Goal: Information Seeking & Learning: Learn about a topic

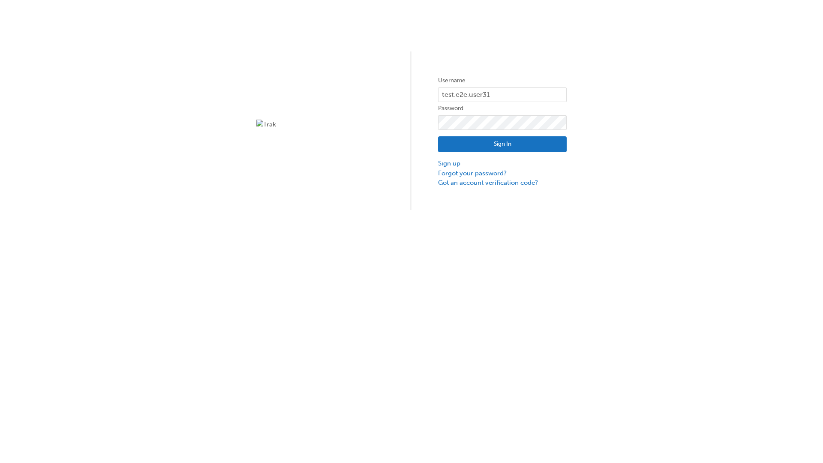
type input "test.e2e.user31"
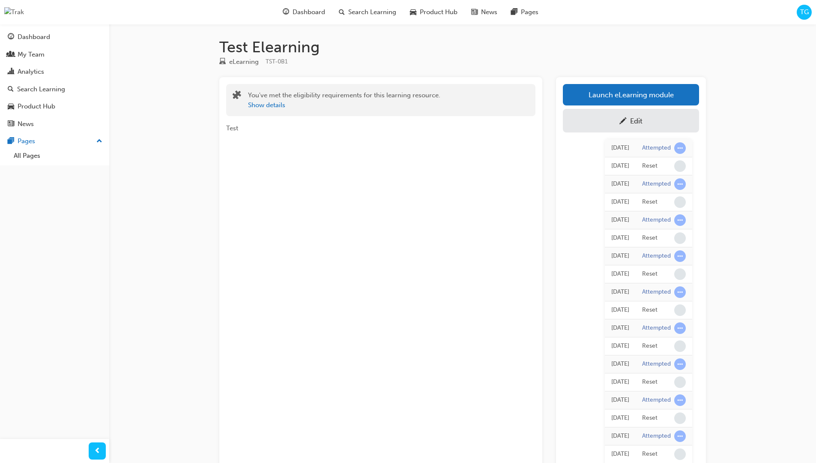
scroll to position [76, 0]
